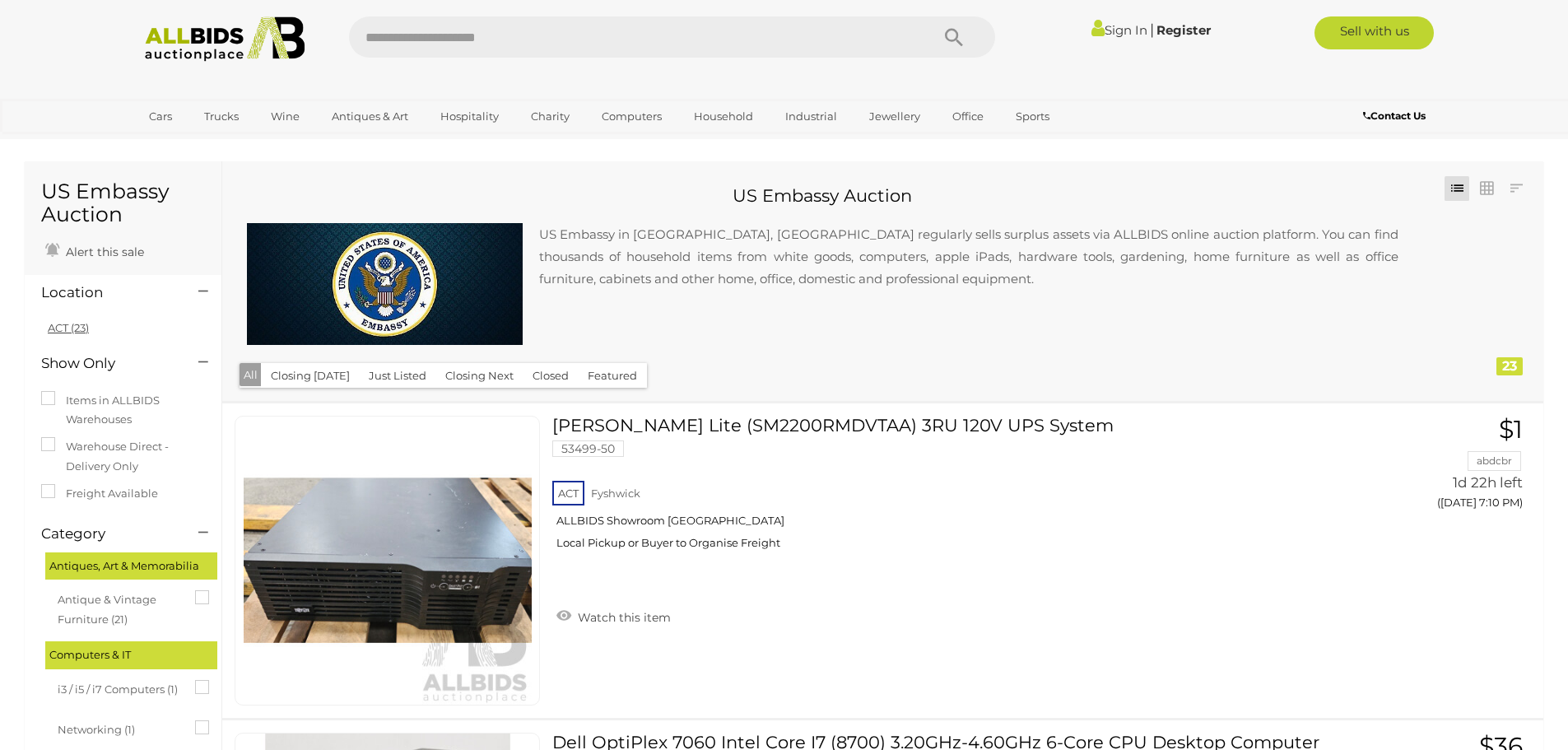
click at [62, 326] on link "ACT (23)" at bounding box center [69, 327] width 42 height 13
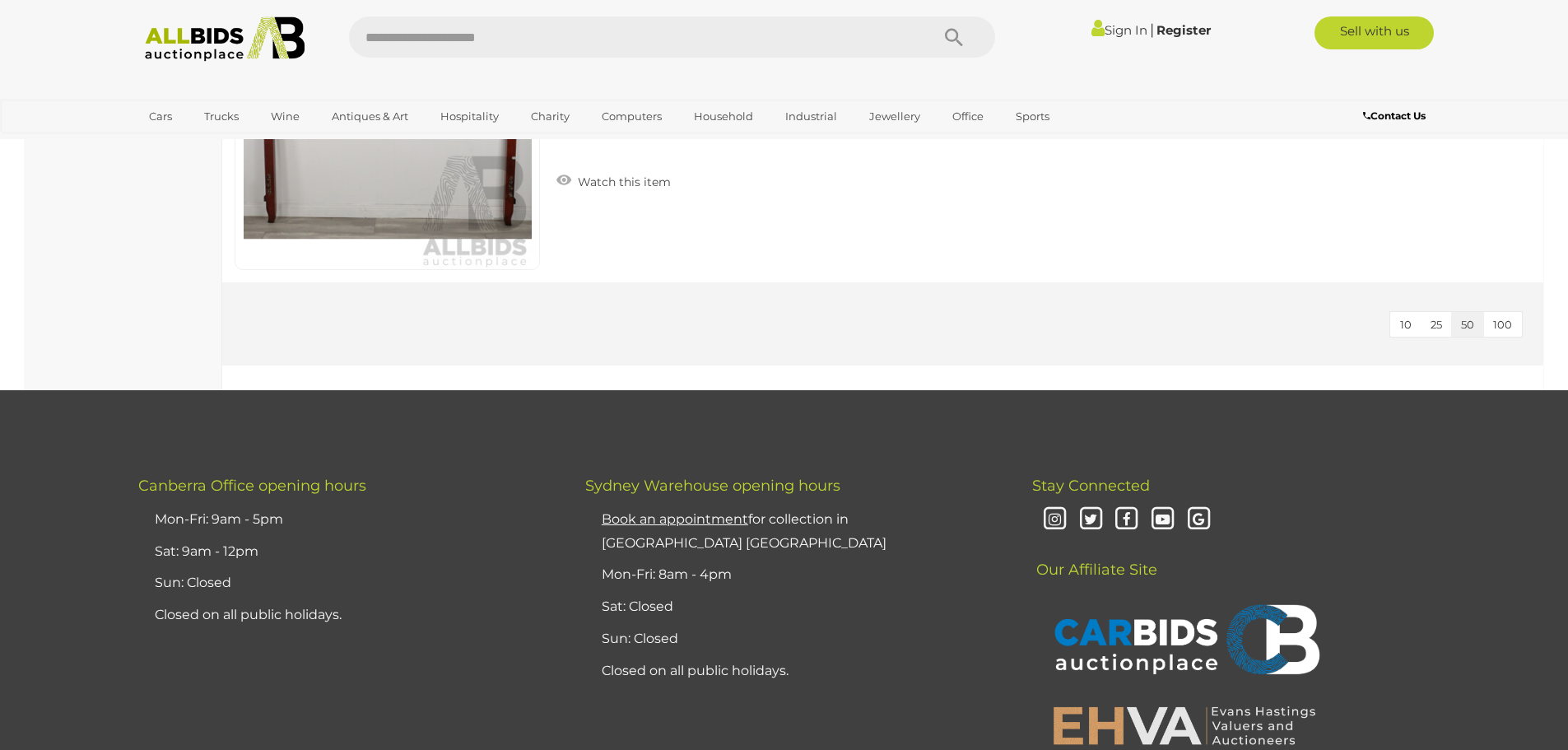
scroll to position [7408, 0]
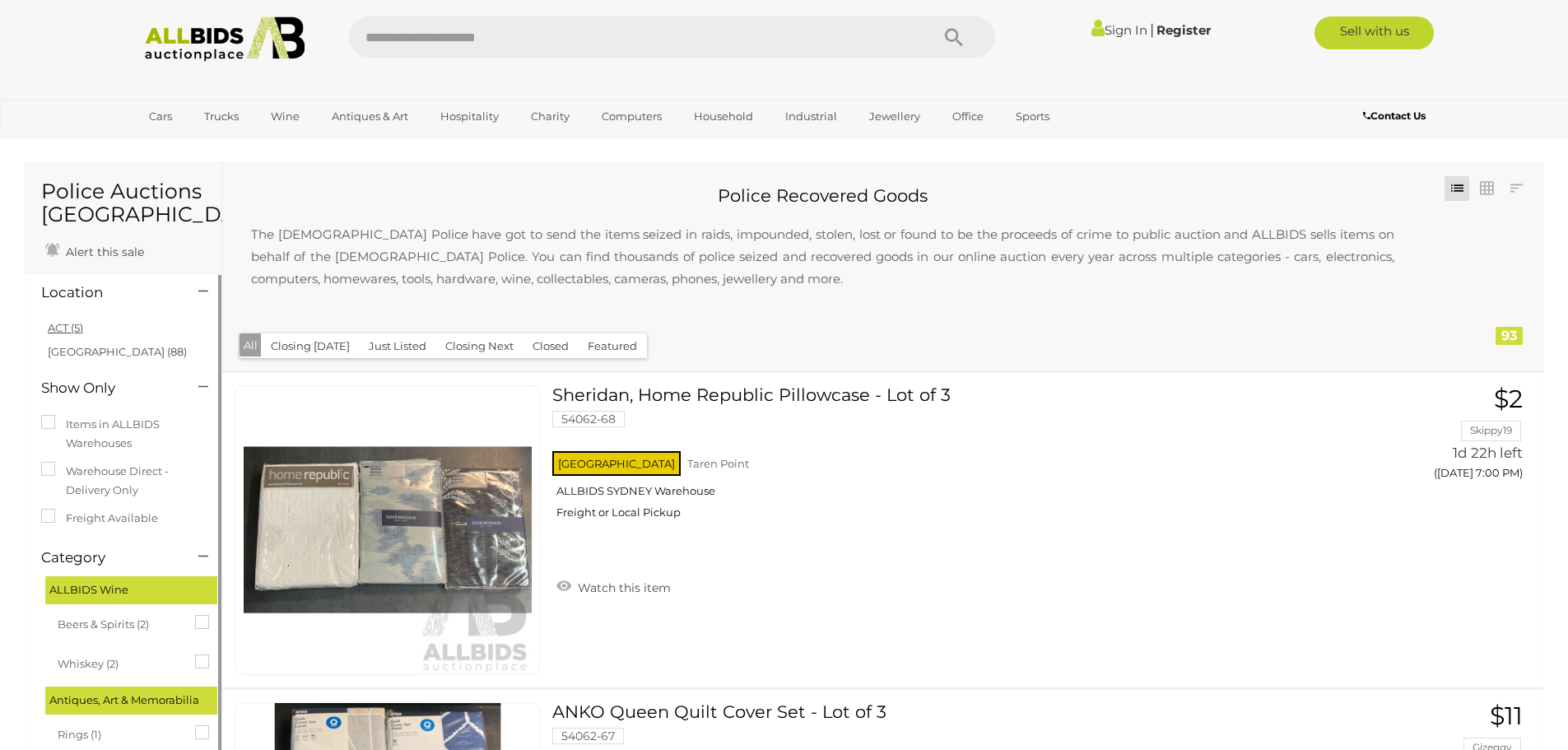
click at [62, 327] on link "ACT (5)" at bounding box center [66, 327] width 36 height 13
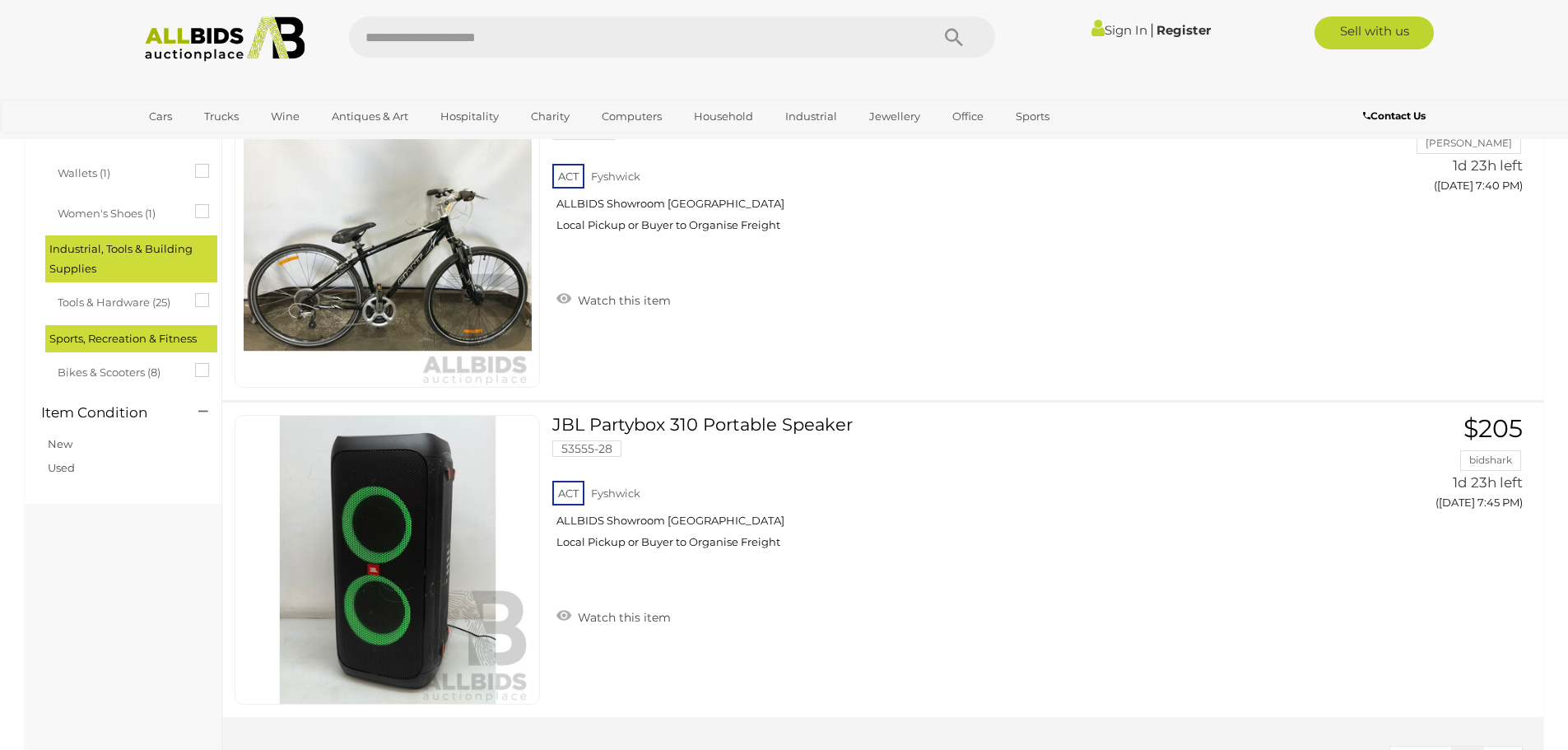
scroll to position [1235, 0]
